Goal: Task Accomplishment & Management: Use online tool/utility

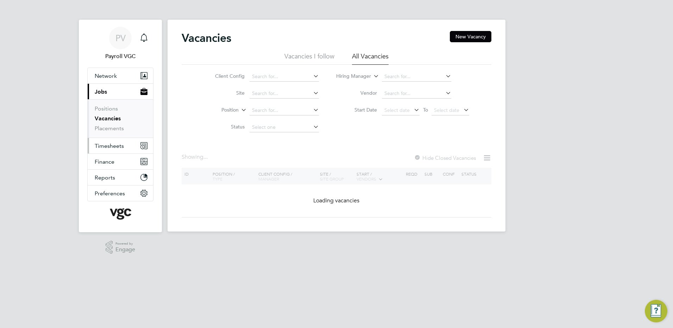
click at [115, 146] on span "Timesheets" at bounding box center [109, 146] width 29 height 7
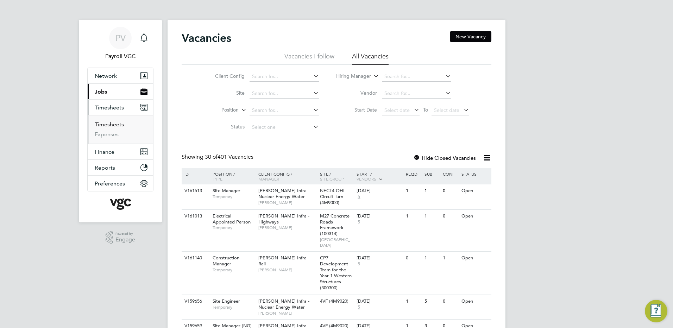
click at [110, 123] on link "Timesheets" at bounding box center [109, 124] width 29 height 7
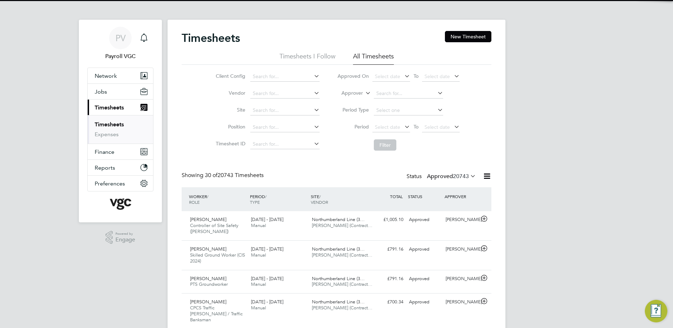
click at [484, 175] on icon at bounding box center [486, 176] width 9 height 9
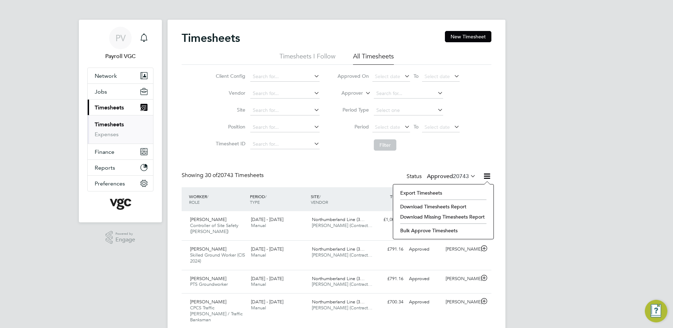
click at [416, 188] on div "Export Timesheets Download Timesheets Report Download Missing Timesheets Report…" at bounding box center [443, 211] width 101 height 55
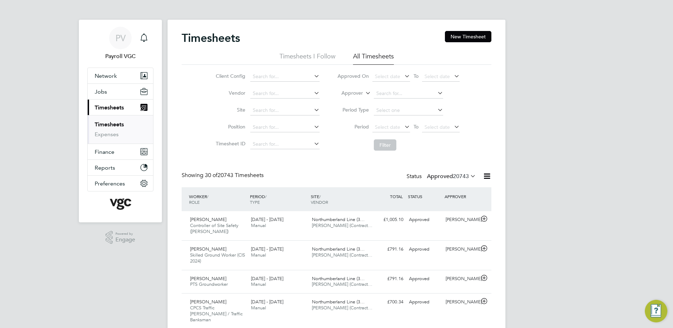
click at [485, 177] on icon at bounding box center [486, 176] width 9 height 9
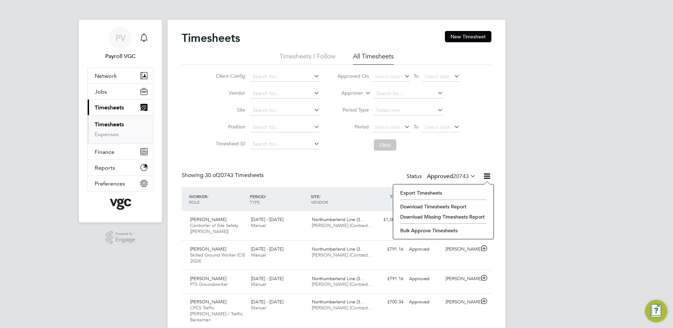
click at [435, 191] on li "Export Timesheets" at bounding box center [443, 193] width 93 height 10
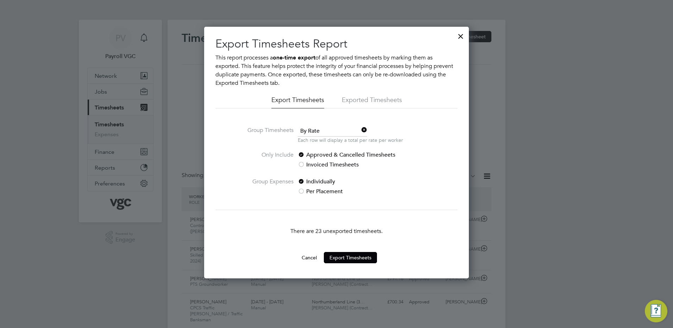
click at [314, 131] on span "By Rate" at bounding box center [332, 131] width 69 height 11
click at [310, 146] on li "By Date" at bounding box center [332, 150] width 70 height 9
click at [349, 260] on button "Export Timesheets" at bounding box center [350, 257] width 53 height 11
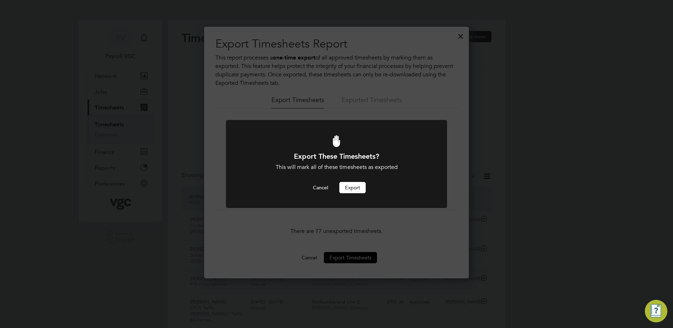
click at [353, 182] on div "Export These Timesheets? This will mark all of these timesheets as exported Can…" at bounding box center [336, 173] width 183 height 42
click at [352, 187] on button "Export" at bounding box center [352, 187] width 26 height 11
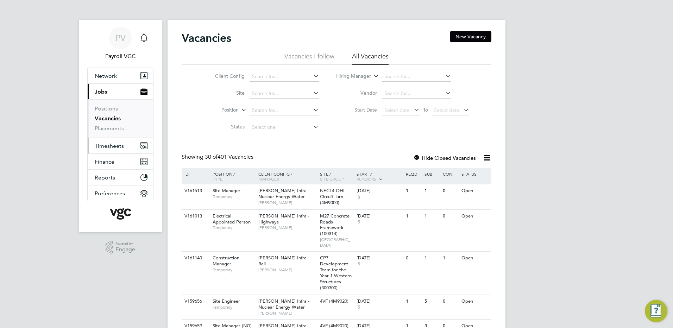
click at [108, 148] on span "Timesheets" at bounding box center [109, 146] width 29 height 7
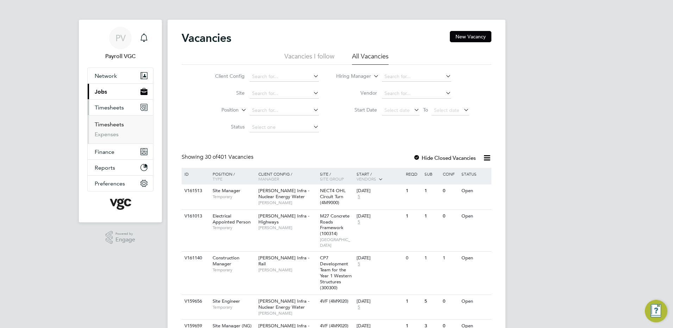
click at [112, 127] on link "Timesheets" at bounding box center [109, 124] width 29 height 7
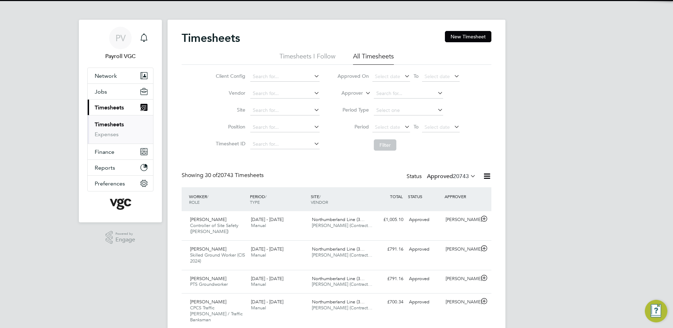
click at [354, 89] on li "Approver" at bounding box center [398, 93] width 140 height 17
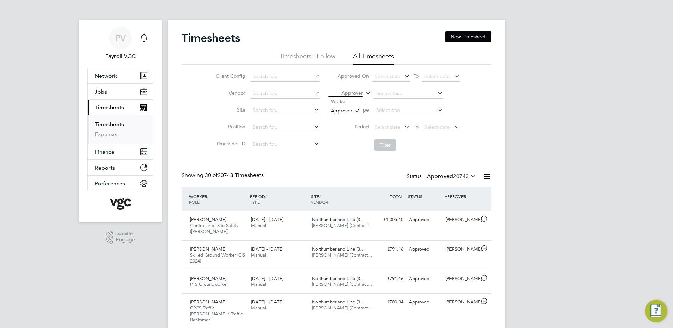
click at [355, 93] on label "Approver" at bounding box center [347, 93] width 32 height 7
click at [349, 99] on li "Worker" at bounding box center [345, 101] width 35 height 9
click at [397, 94] on input at bounding box center [408, 94] width 69 height 10
type input "[PERSON_NAME]"
click at [391, 148] on button "Filter" at bounding box center [385, 144] width 23 height 11
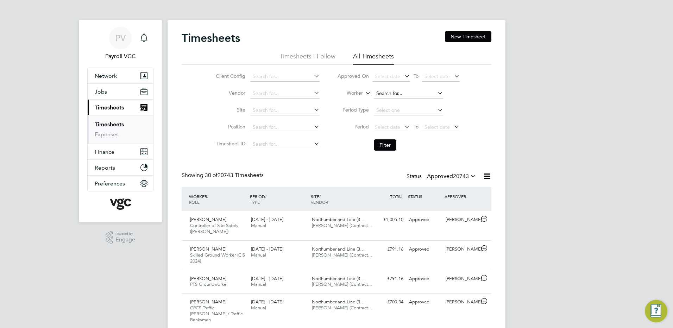
click at [407, 95] on input at bounding box center [408, 94] width 69 height 10
click at [361, 94] on label "Worker" at bounding box center [347, 93] width 32 height 7
click at [355, 99] on icon at bounding box center [357, 100] width 5 height 5
click at [361, 94] on label "Worker" at bounding box center [347, 93] width 32 height 7
click at [350, 107] on li "Approver" at bounding box center [345, 110] width 35 height 9
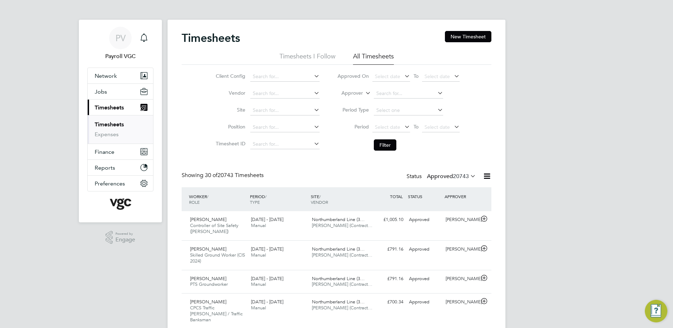
click at [356, 94] on label "Approver" at bounding box center [347, 93] width 32 height 7
click at [349, 101] on li "Worker" at bounding box center [345, 101] width 35 height 9
click at [387, 91] on input at bounding box center [408, 94] width 69 height 10
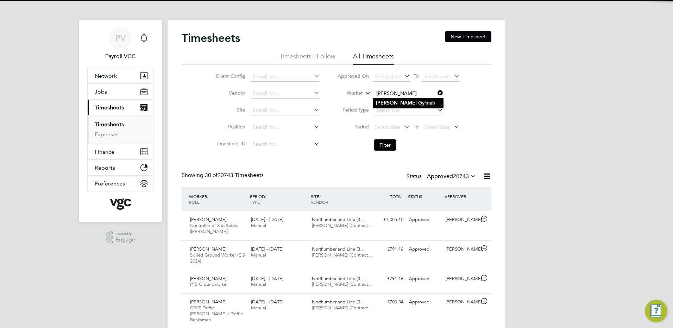
click at [422, 103] on li "[PERSON_NAME] imah" at bounding box center [408, 103] width 70 height 10
type input "[PERSON_NAME]"
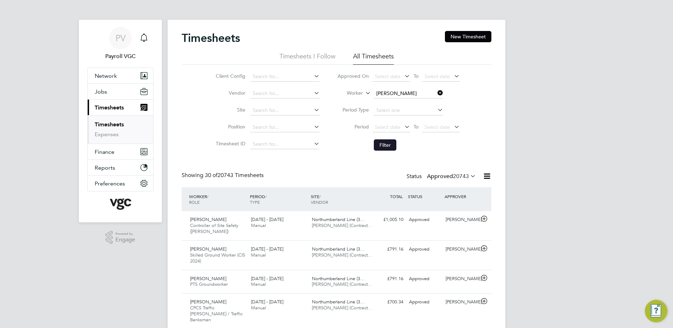
click at [390, 147] on button "Filter" at bounding box center [385, 144] width 23 height 11
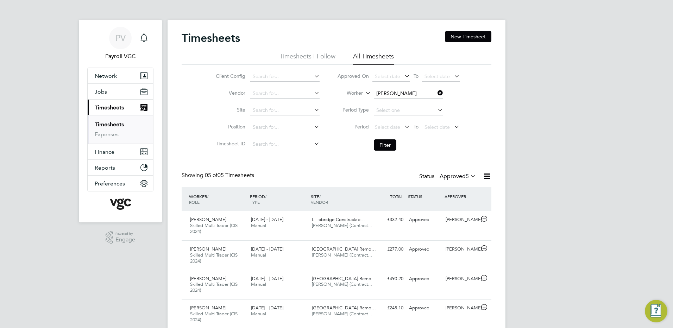
click at [454, 178] on label "Approved 5" at bounding box center [458, 176] width 36 height 7
click at [461, 208] on li "Submitted" at bounding box center [457, 209] width 32 height 10
